Goal: Find specific page/section: Find specific page/section

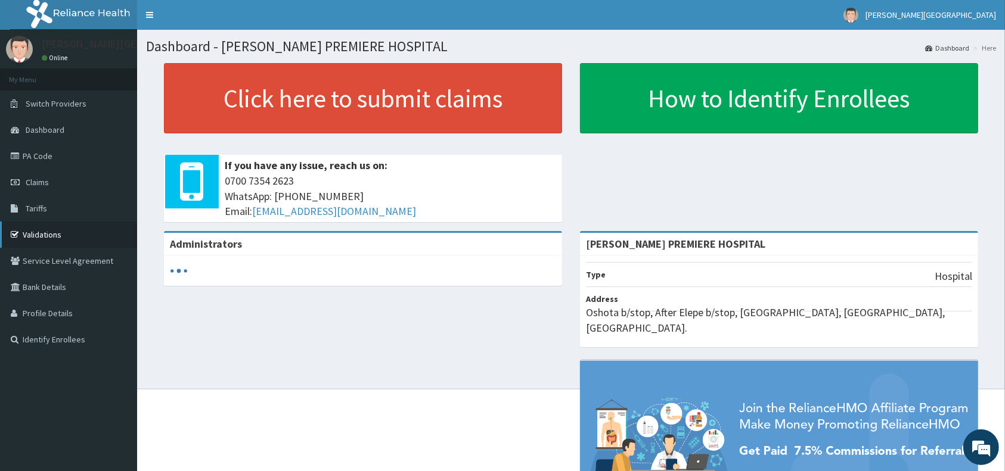
click at [45, 231] on link "Validations" at bounding box center [68, 235] width 137 height 26
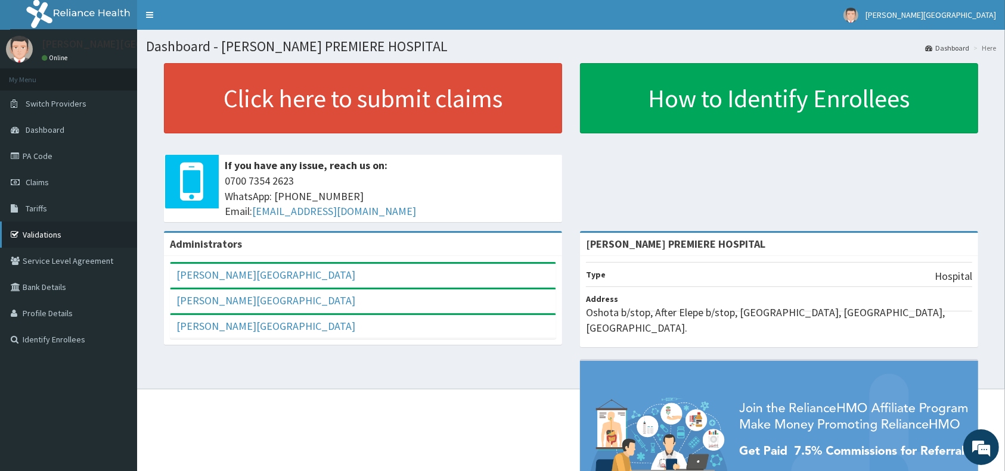
click at [39, 232] on link "Validations" at bounding box center [68, 235] width 137 height 26
